Goal: Book appointment/travel/reservation

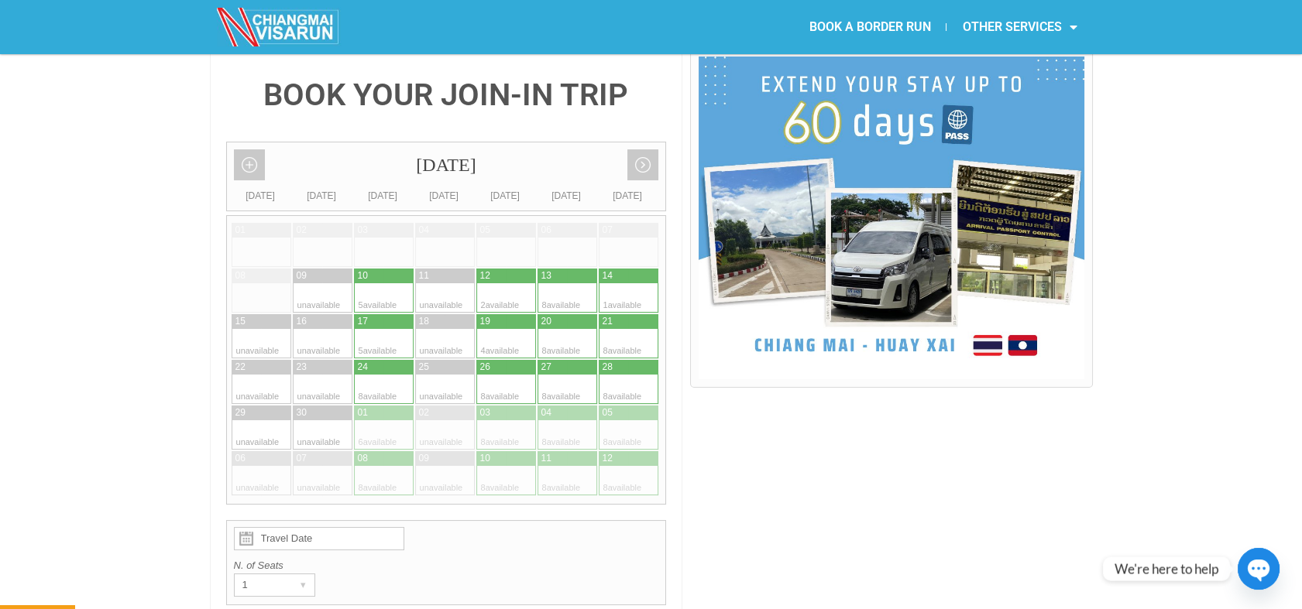
scroll to position [400, 0]
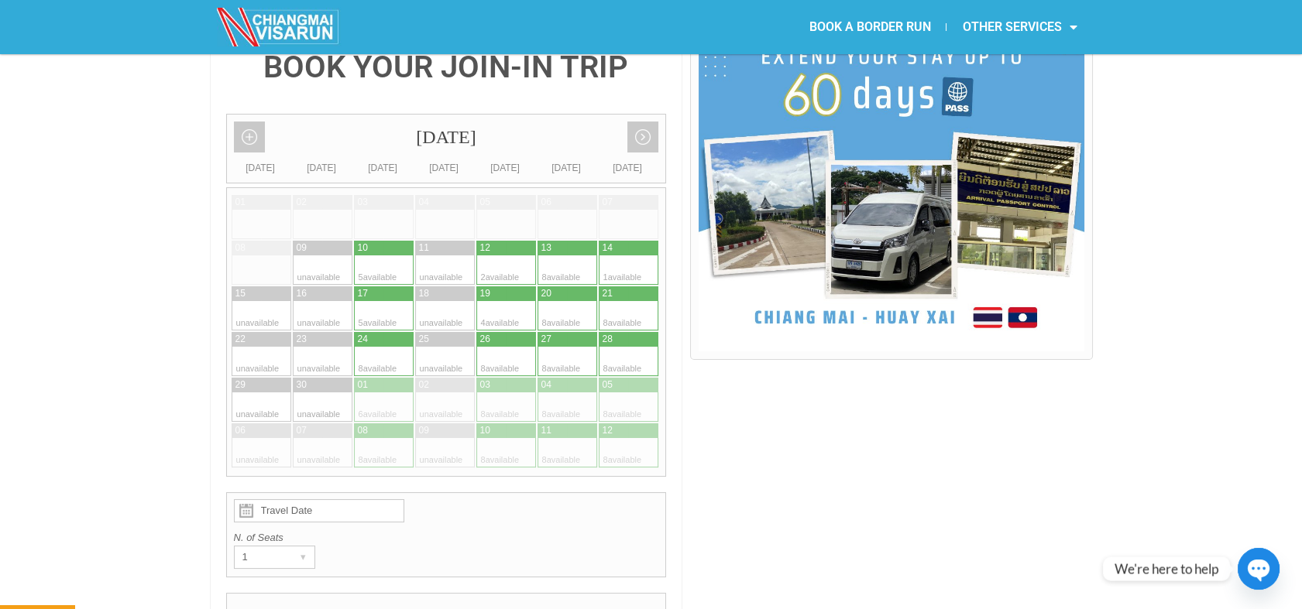
click at [618, 347] on div at bounding box center [614, 361] width 30 height 29
type input "[DATE]"
radio input "true"
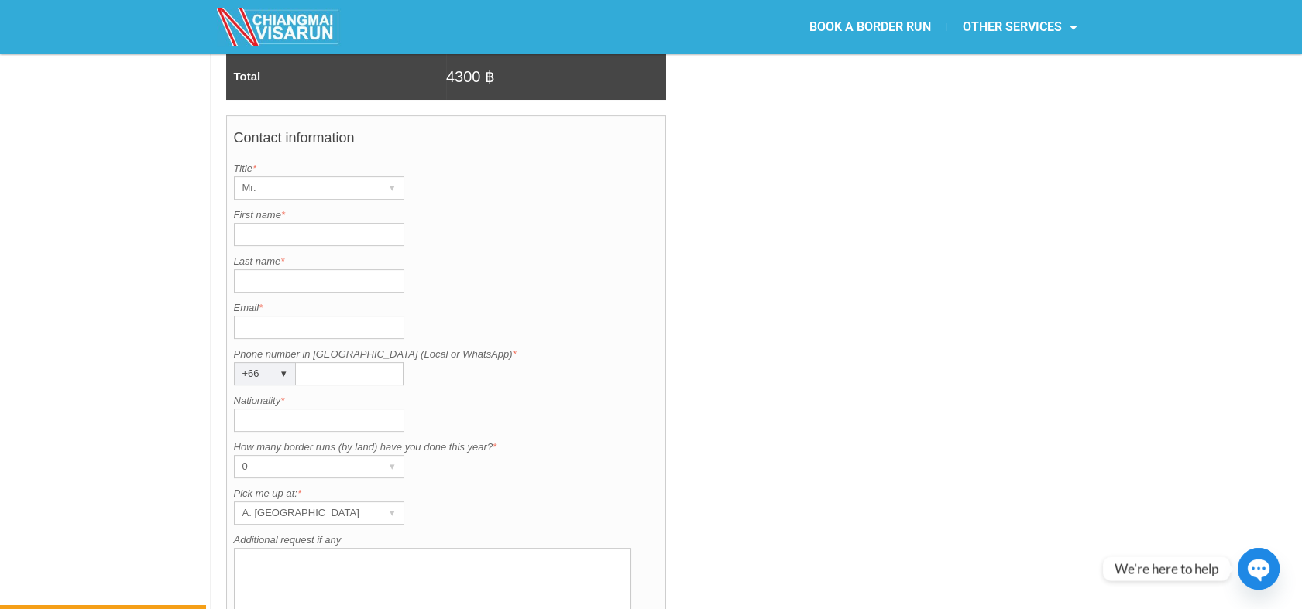
scroll to position [1194, 0]
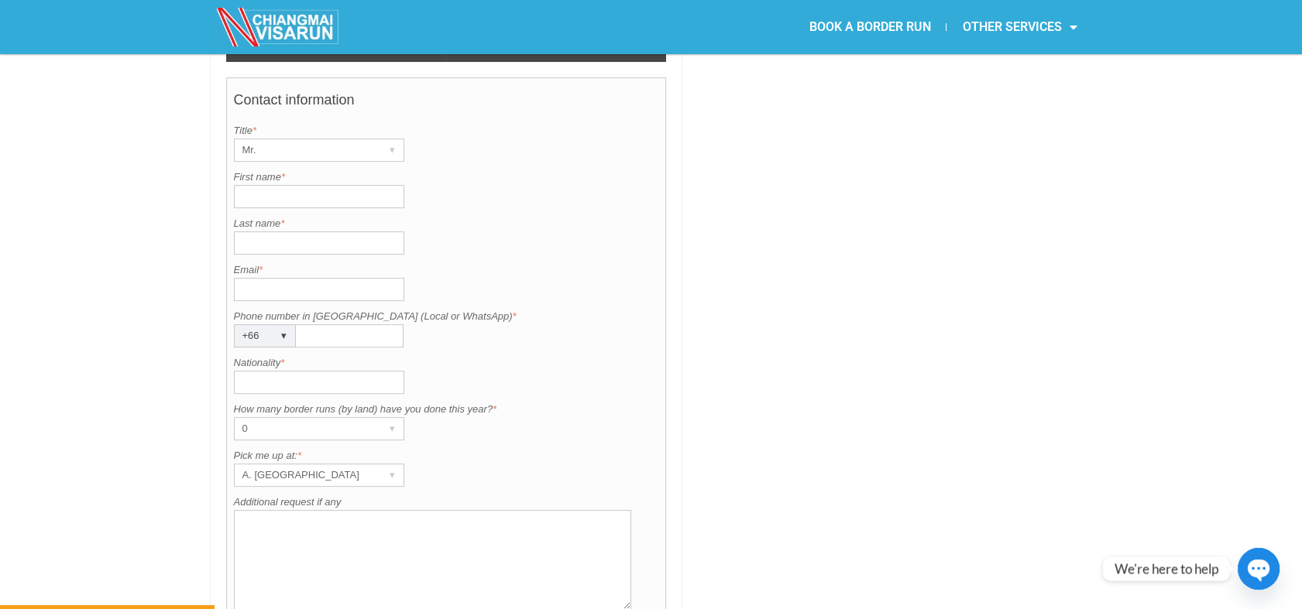
click at [299, 185] on input "First name *" at bounding box center [319, 196] width 170 height 23
type input "[PERSON_NAME]"
click at [270, 232] on input "Last name *" at bounding box center [319, 243] width 170 height 23
type input "[PERSON_NAME]"
click at [274, 371] on input "Nationality *" at bounding box center [319, 382] width 170 height 23
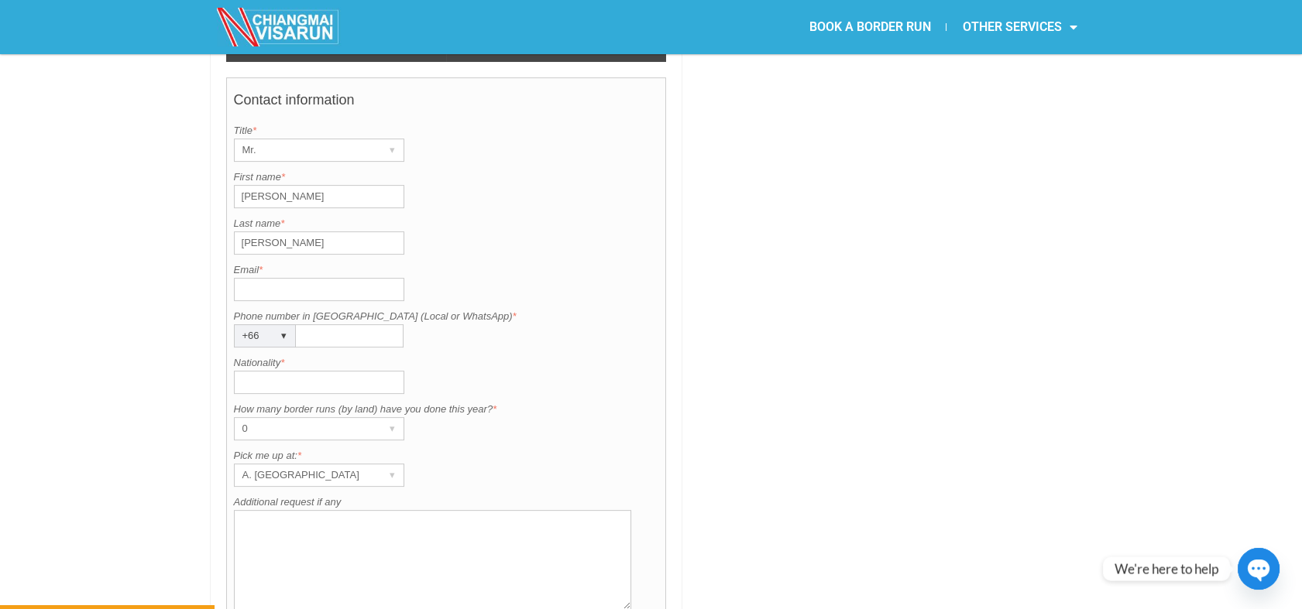
type input "u"
type input "american"
click at [317, 465] on div "A. [GEOGRAPHIC_DATA]" at bounding box center [304, 476] width 139 height 22
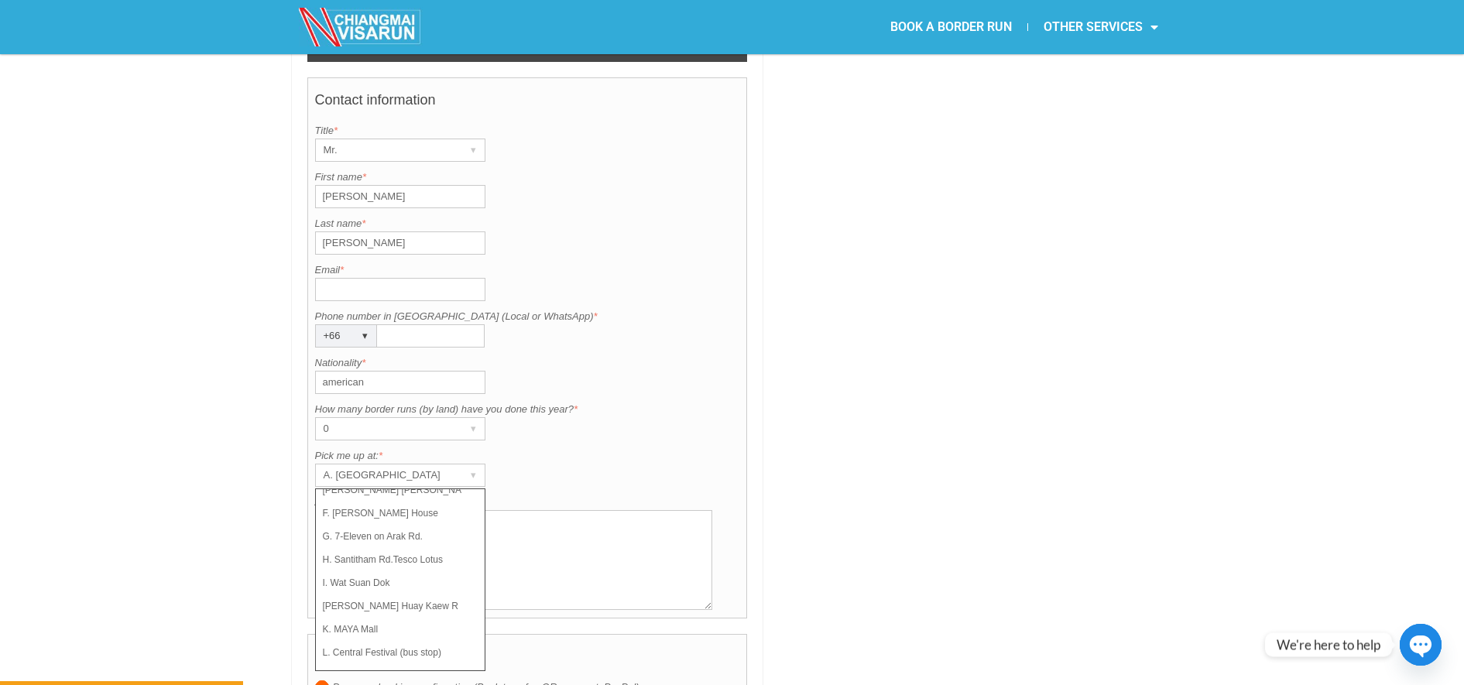
scroll to position [110, 0]
click at [433, 609] on li "K. MAYA Mall" at bounding box center [393, 629] width 155 height 23
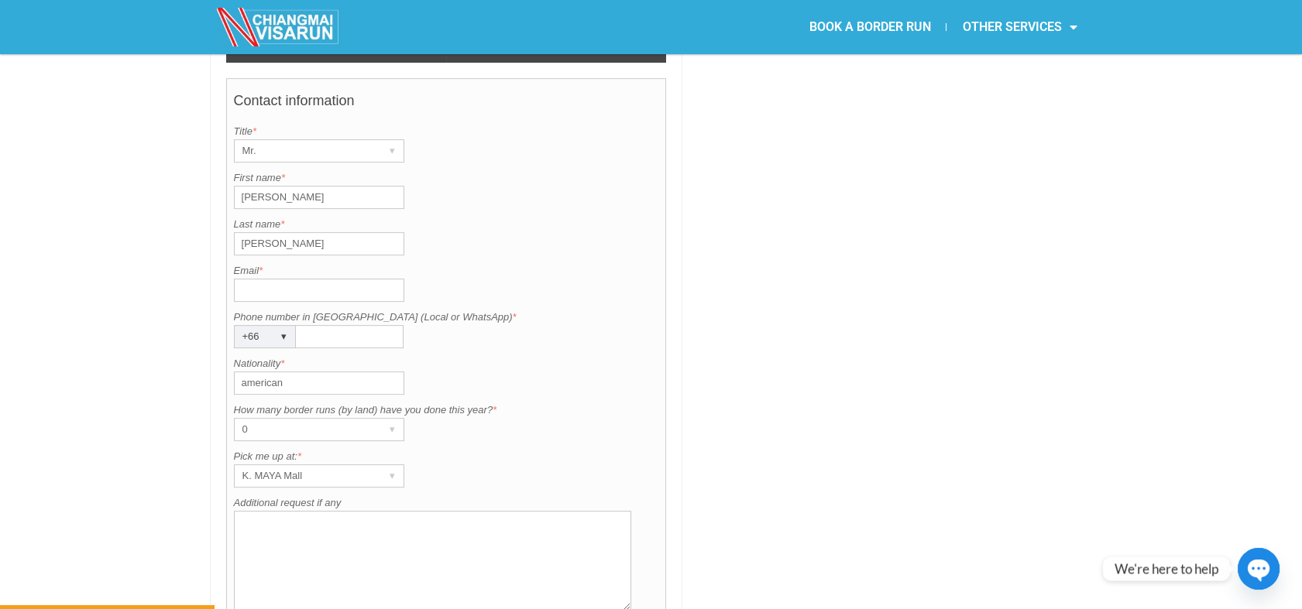
click at [1292, 120] on div "BOOK YOUR JOIN-IN TRIP [DATE] Add month view Remove month view Next month Previ…" at bounding box center [651, 33] width 1302 height 1612
click at [363, 279] on input "Email *" at bounding box center [319, 290] width 170 height 23
click at [293, 279] on input "gregdunkle19" at bounding box center [319, 290] width 170 height 23
click at [304, 279] on input "gregdunkl19" at bounding box center [319, 290] width 170 height 23
type input "[EMAIL_ADDRESS][DOMAIN_NAME]"
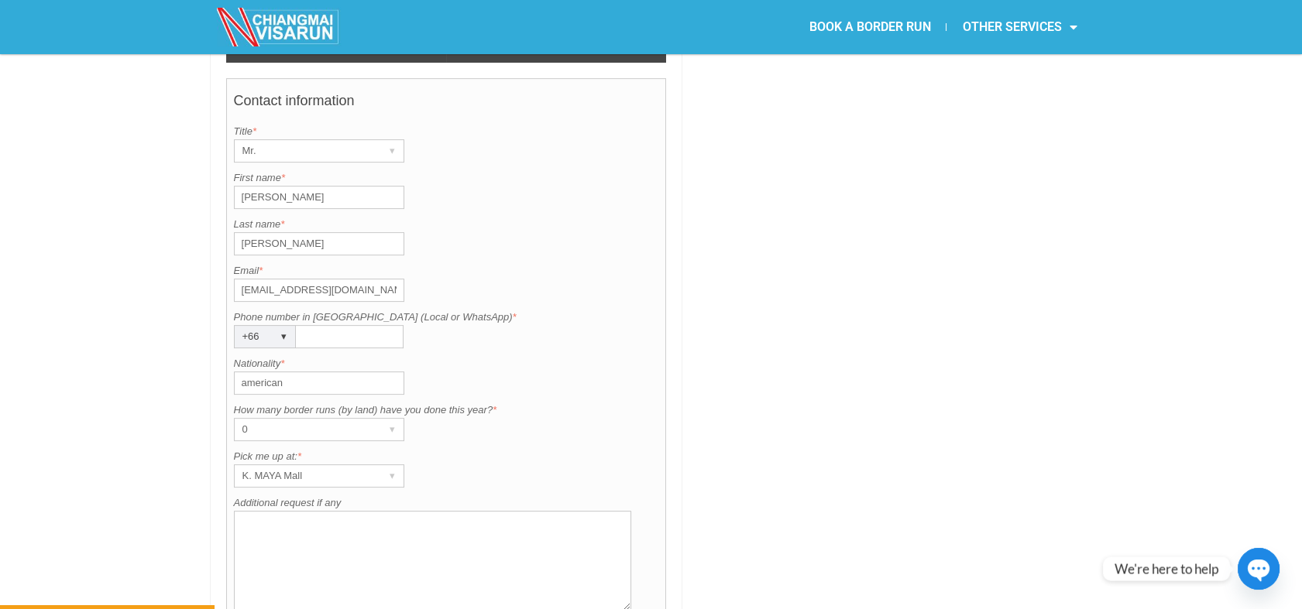
click at [328, 325] on input "Phone number in [GEOGRAPHIC_DATA] (Local or WhatsApp) *" at bounding box center [350, 336] width 108 height 23
click at [365, 325] on input "637" at bounding box center [350, 336] width 108 height 23
type input "637767459"
click at [285, 279] on input "[EMAIL_ADDRESS][DOMAIN_NAME]" at bounding box center [319, 290] width 170 height 23
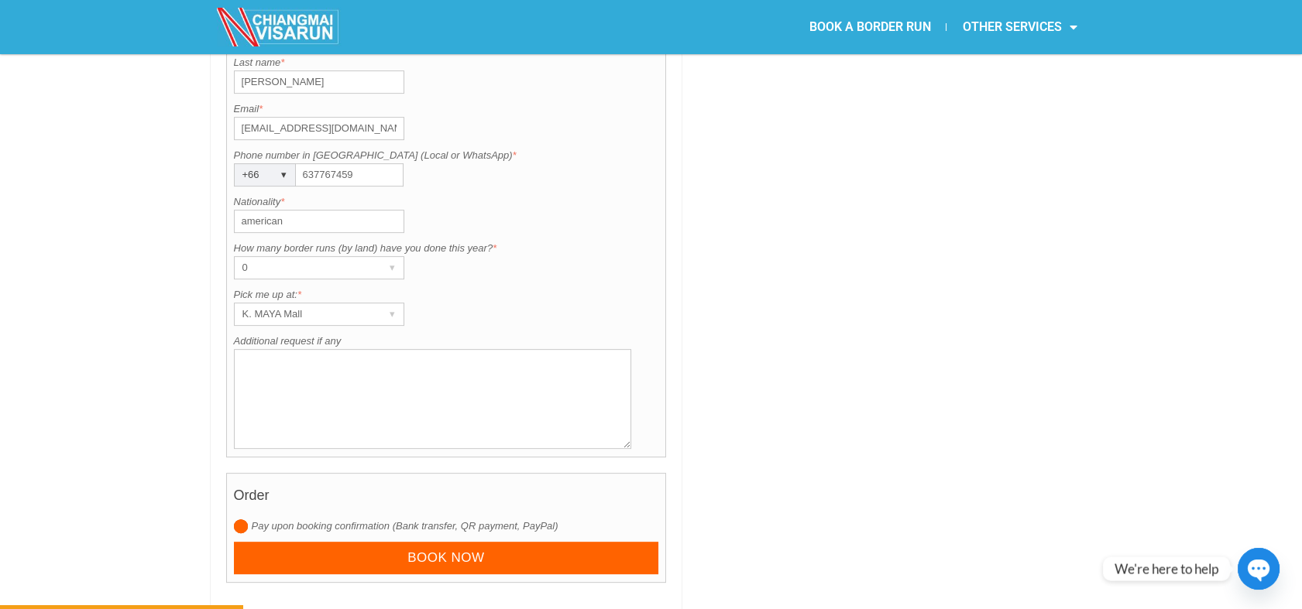
scroll to position [1383, 0]
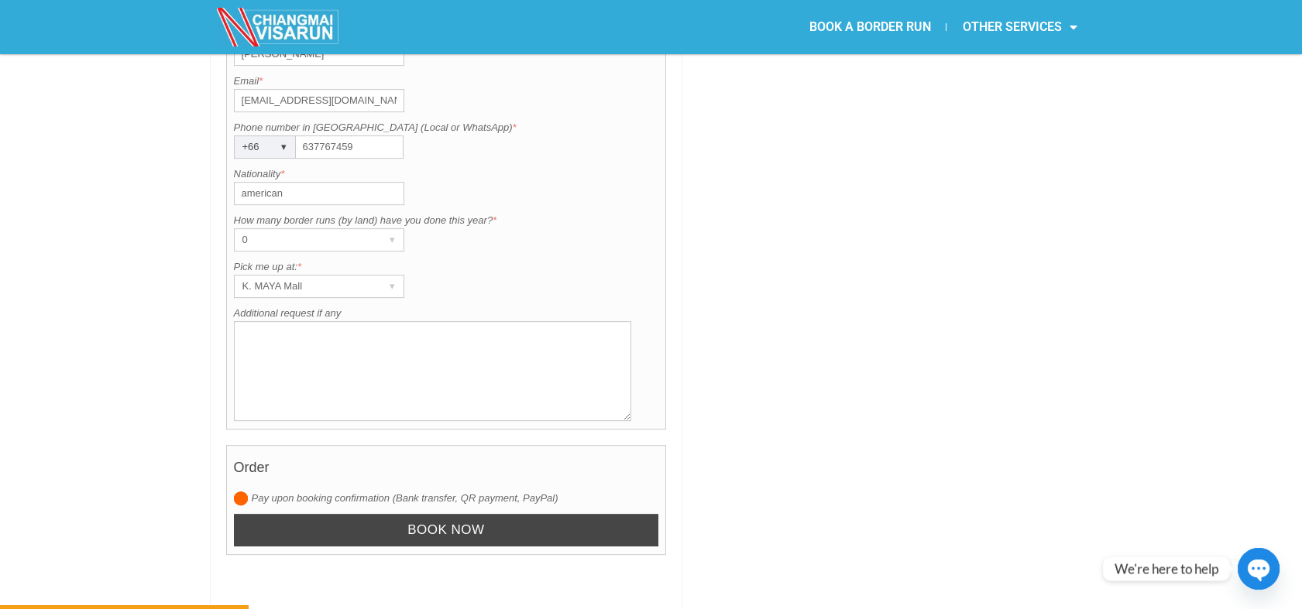
type input "[EMAIL_ADDRESS][DOMAIN_NAME]"
click at [485, 514] on input "Book now" at bounding box center [446, 530] width 425 height 33
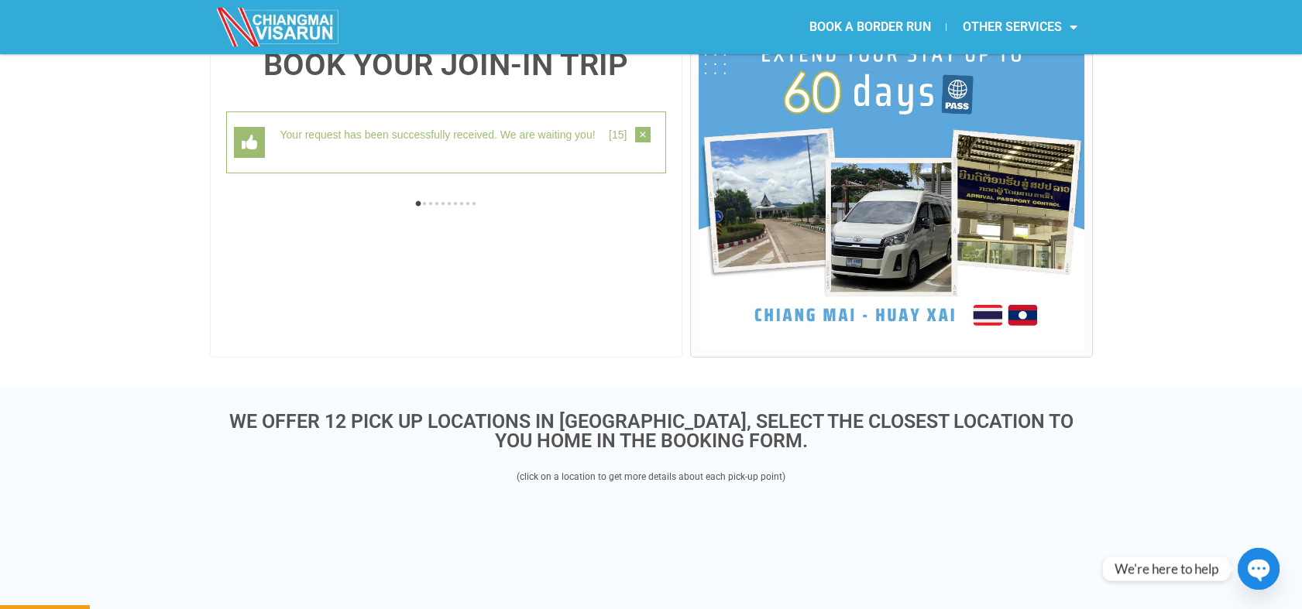
scroll to position [400, 0]
